Goal: Complete application form

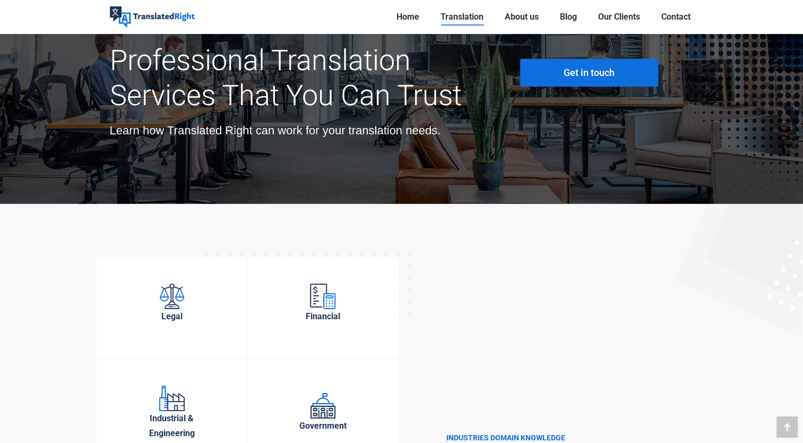
scroll to position [3291, 0]
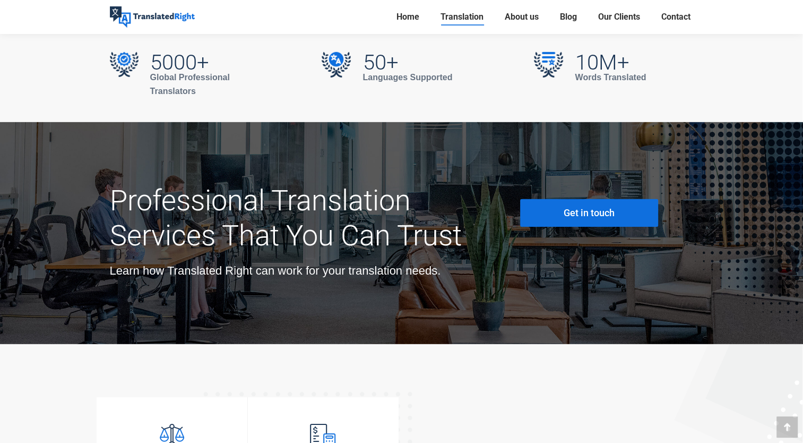
click at [587, 199] on link "Get in touch" at bounding box center [589, 213] width 138 height 28
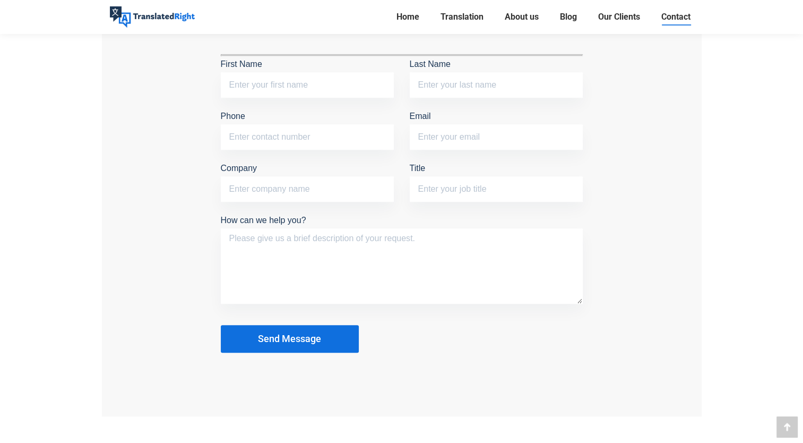
scroll to position [902, 0]
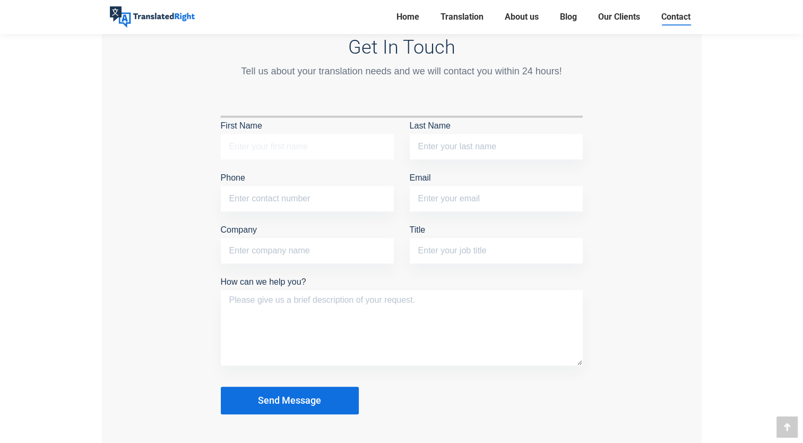
click at [249, 143] on input "First Name" at bounding box center [307, 146] width 173 height 25
type input "[PERSON_NAME]"
type input "Gremmen"
type input "0623535228"
type input "[EMAIL_ADDRESS][DOMAIN_NAME]"
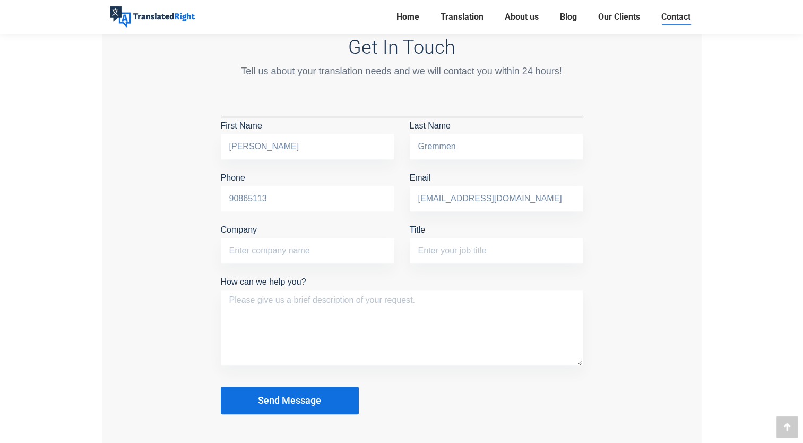
type input "90865113"
click at [380, 309] on textarea "How can we help you?" at bounding box center [402, 327] width 362 height 75
drag, startPoint x: 811, startPoint y: 37, endPoint x: 330, endPoint y: 313, distance: 554.3
click at [330, 313] on textarea "For a PR application I need to translate 3 letters declaration of tax and 6 pay…" at bounding box center [402, 327] width 362 height 75
type textarea "For a PR application I need to translate 3 letters declaration of tax and 6 pay…"
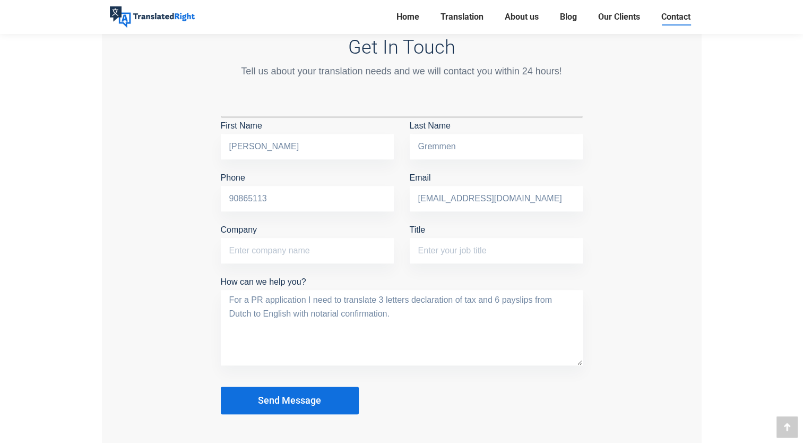
click at [294, 395] on span "Send Message" at bounding box center [289, 400] width 63 height 11
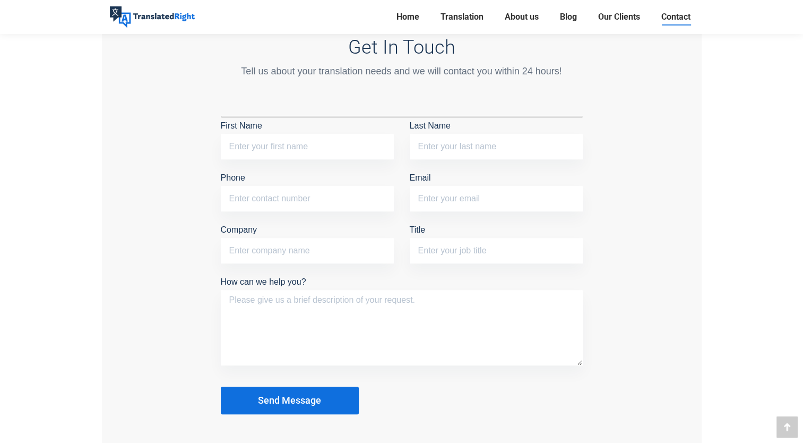
scroll to position [902, 0]
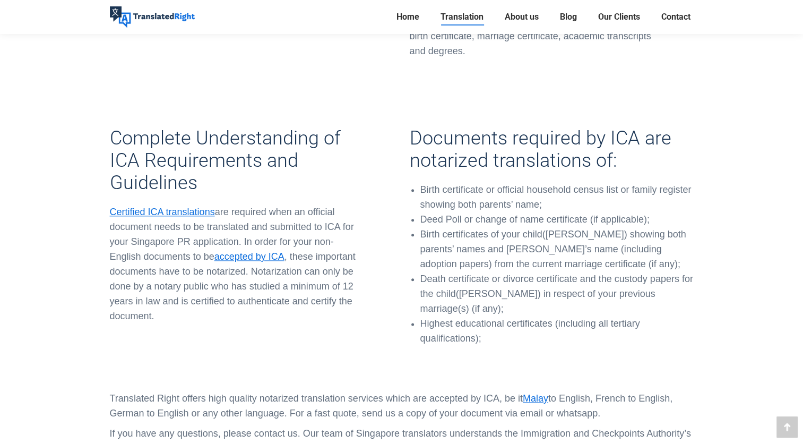
scroll to position [1127, 0]
